Goal: Task Accomplishment & Management: Use online tool/utility

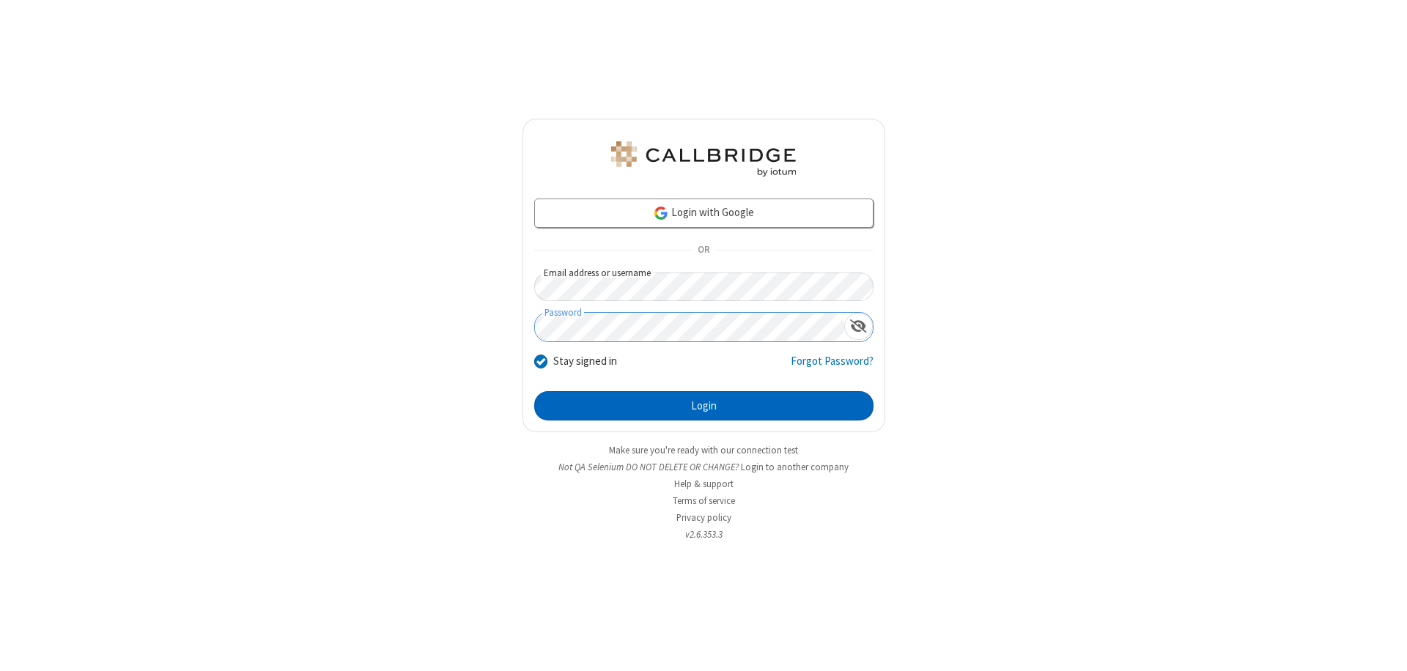
click at [703, 406] on button "Login" at bounding box center [703, 405] width 339 height 29
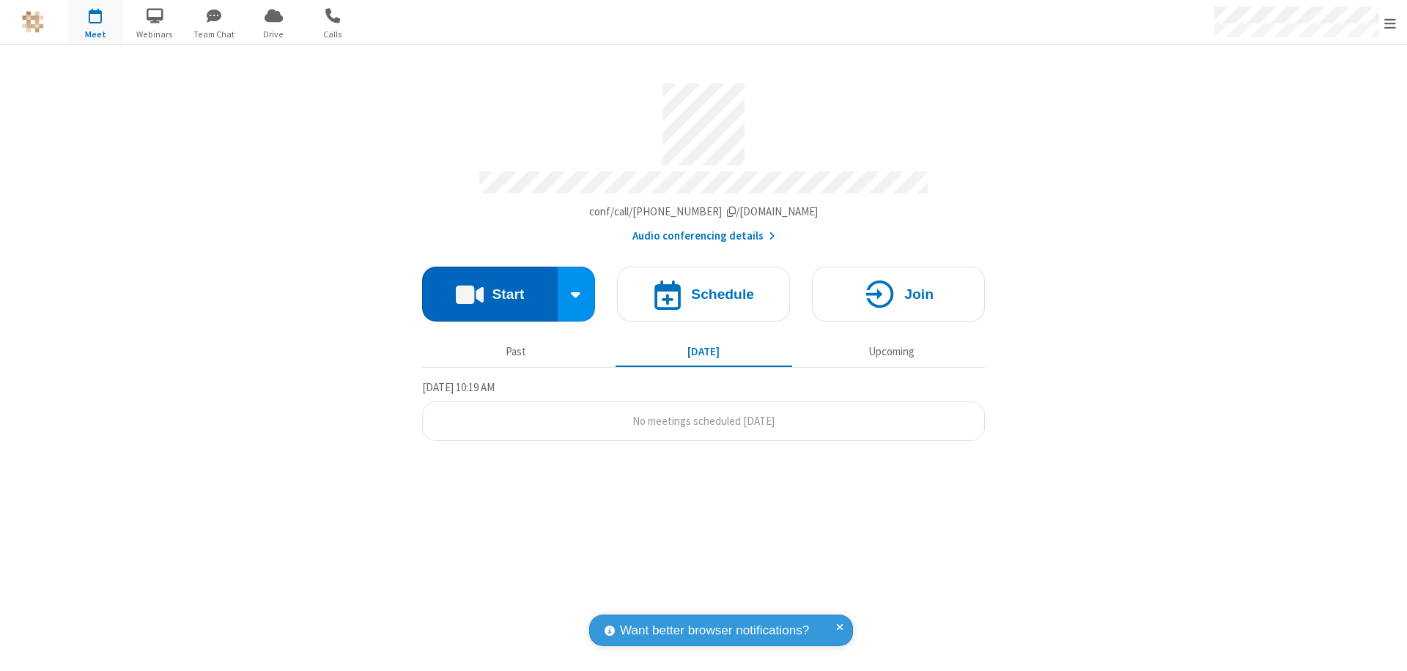
click at [489, 287] on button "Start" at bounding box center [490, 294] width 136 height 55
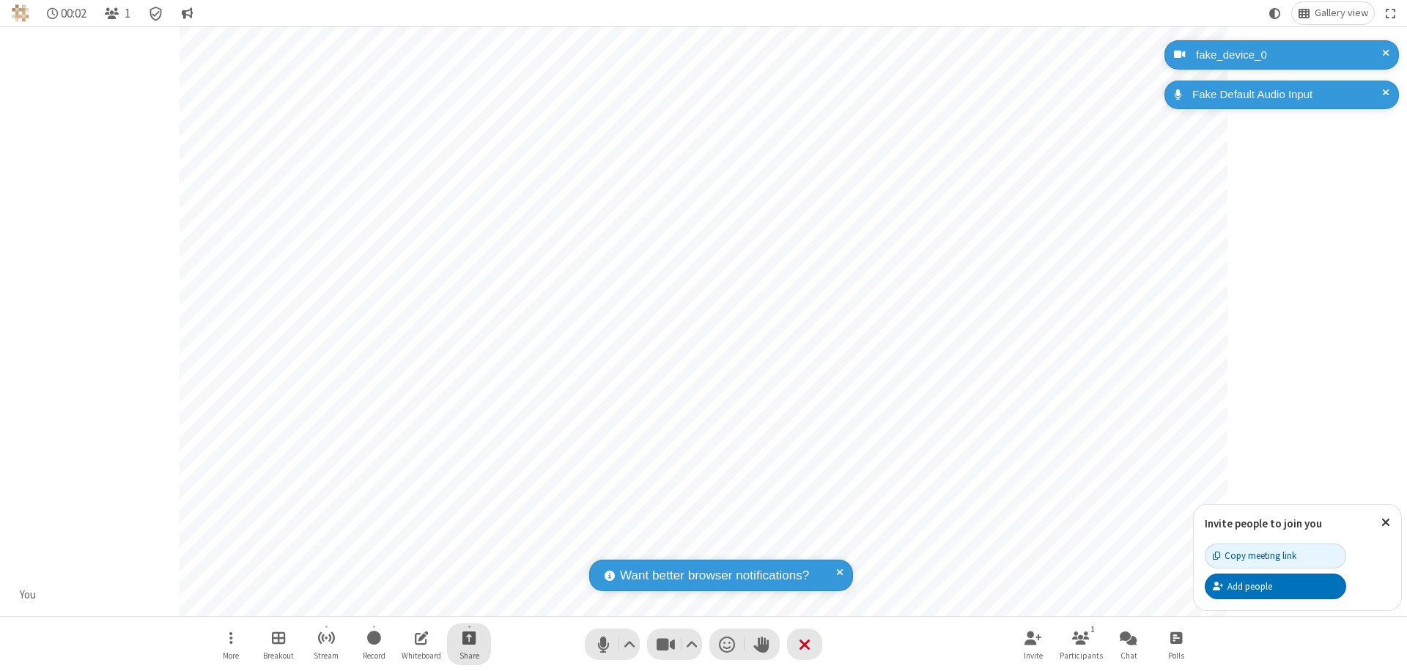
click at [469, 637] on span "Start sharing" at bounding box center [469, 638] width 14 height 18
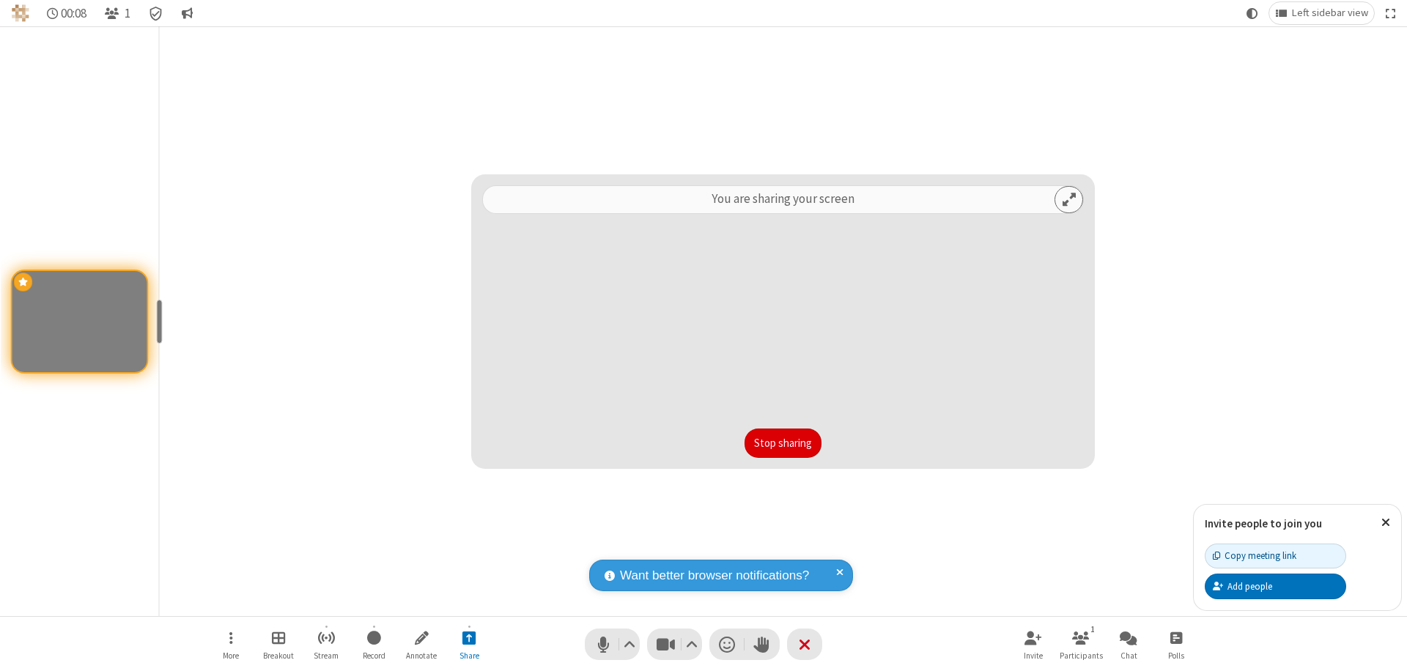
click at [782, 443] on button "Stop sharing" at bounding box center [782, 443] width 77 height 29
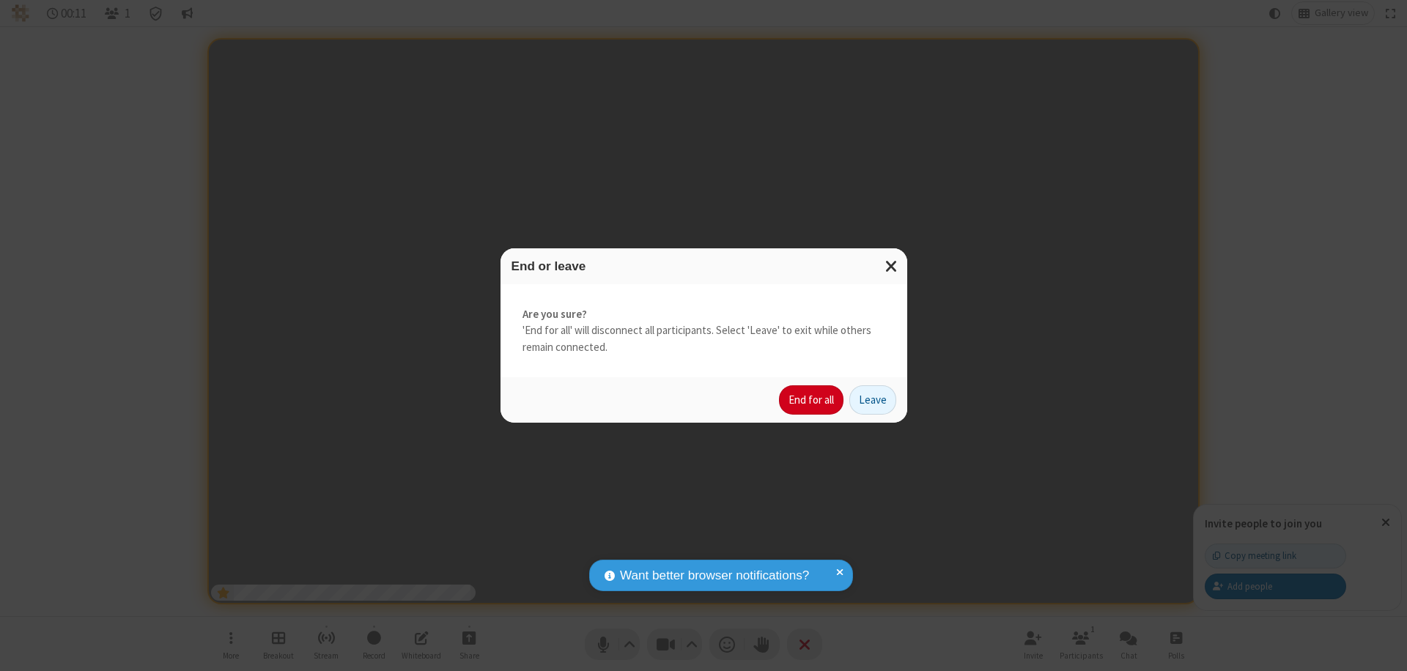
click at [812, 400] on button "End for all" at bounding box center [811, 399] width 64 height 29
